Goal: Find specific page/section: Find specific page/section

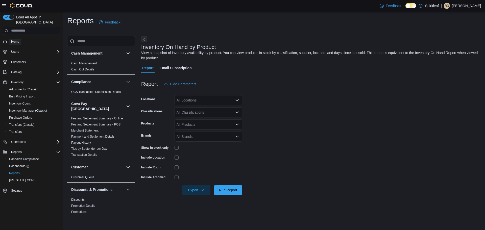
click at [21, 39] on link "Home" at bounding box center [15, 42] width 12 height 6
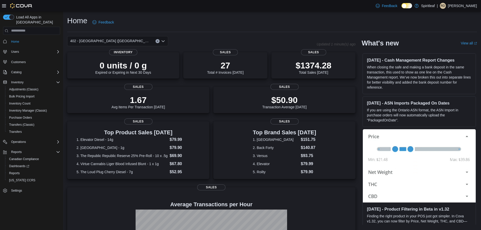
click at [157, 40] on icon "Clear input" at bounding box center [158, 41] width 2 height 2
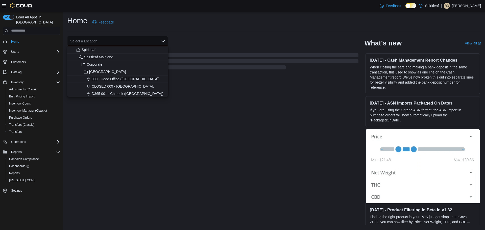
click at [195, 32] on hr at bounding box center [274, 32] width 414 height 0
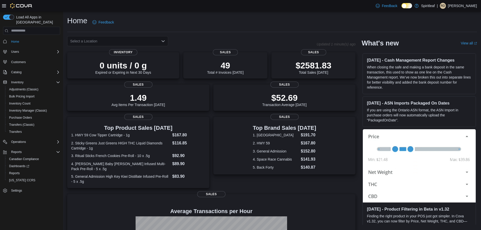
click at [110, 39] on div "Select a Location" at bounding box center [117, 41] width 101 height 10
type input "***"
click at [111, 47] on button "401 - St. Vital ([GEOGRAPHIC_DATA])" at bounding box center [117, 49] width 101 height 7
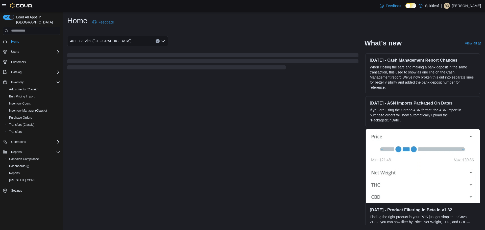
click at [293, 11] on div "Feedback Dark Mode Spiritleaf | RD Ravi D" at bounding box center [242, 6] width 485 height 12
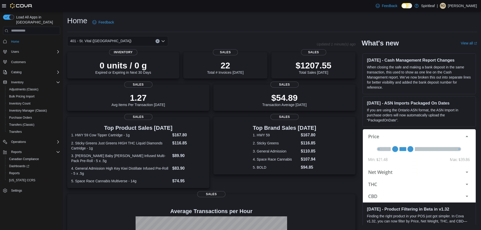
click at [159, 41] on button "Clear input" at bounding box center [158, 41] width 4 height 4
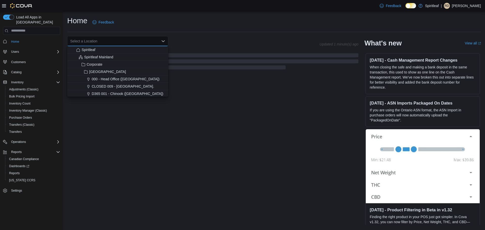
click at [188, 23] on div "Home Feedback" at bounding box center [274, 22] width 414 height 13
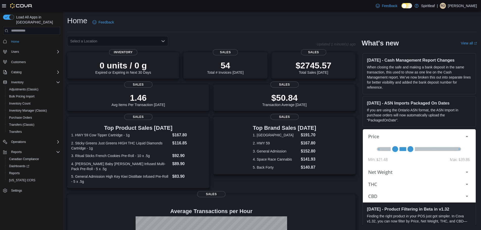
click at [123, 42] on div "Select a Location" at bounding box center [117, 41] width 101 height 10
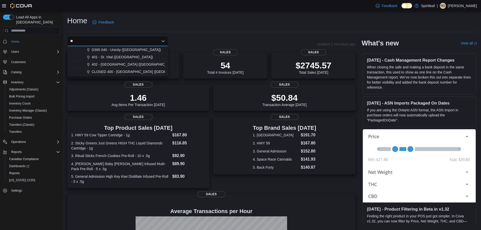
type input "***"
